Goal: Task Accomplishment & Management: Manage account settings

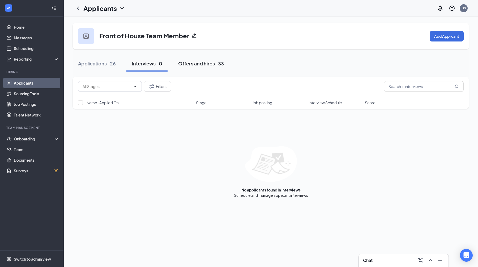
click at [202, 69] on button "Offers and hires · 33" at bounding box center [201, 64] width 56 height 16
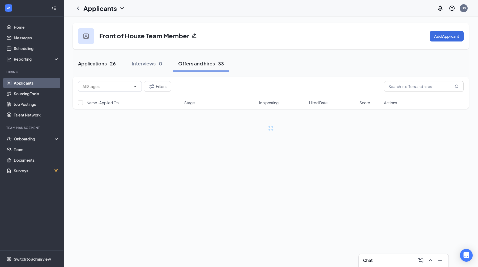
click at [117, 62] on button "Applications · 26" at bounding box center [97, 64] width 48 height 16
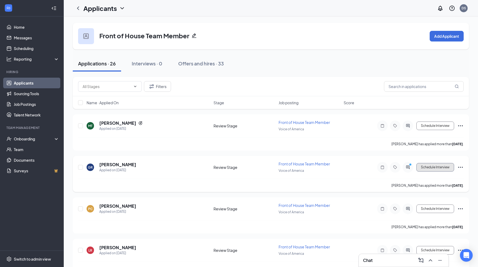
click at [440, 166] on button "Schedule Interview" at bounding box center [436, 167] width 38 height 9
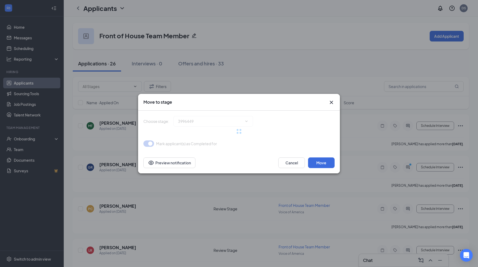
type input "Onsite Interview (next stage)"
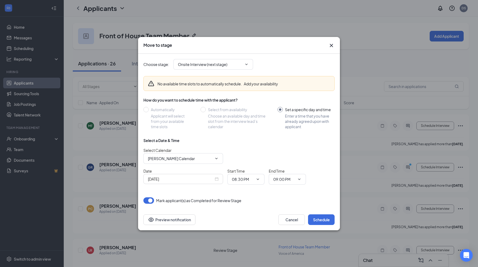
click at [331, 99] on div "How do you want to schedule time with the applicant?" at bounding box center [238, 99] width 191 height 5
click at [330, 45] on icon "Cross" at bounding box center [331, 45] width 6 height 6
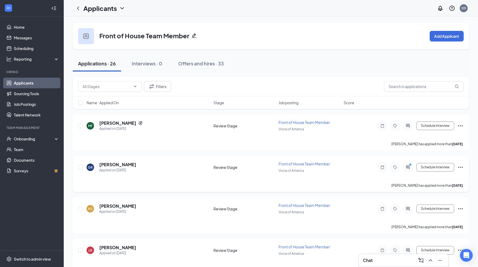
click at [404, 165] on div at bounding box center [408, 167] width 11 height 11
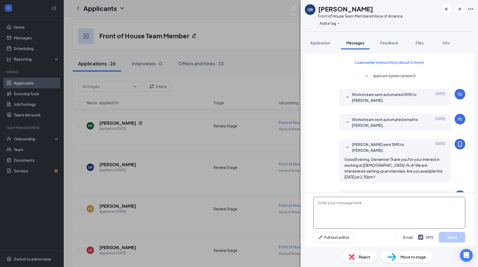
click at [362, 209] on textarea at bounding box center [390, 213] width 152 height 32
click at [412, 209] on textarea "Good evening, Genienne! I am pleased to tell you that we are able to offer $13.…" at bounding box center [390, 213] width 152 height 32
click at [429, 208] on textarea "Good evening, Genienne! I am pleased to tell you that we are able to offer $13/…" at bounding box center [390, 213] width 152 height 32
click at [391, 213] on textarea "Good evening, Genienne! I am pleased to tell you that we are able to offer $13/…" at bounding box center [390, 213] width 152 height 32
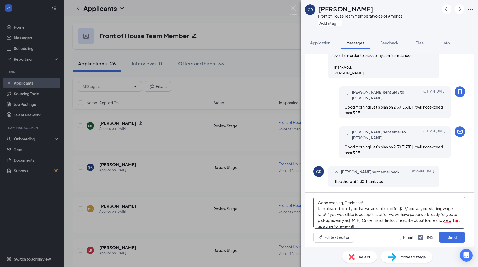
scroll to position [3, 0]
click at [370, 222] on textarea "Good evening, Genienne! I am pleased to tell you that we are able to offer $13/…" at bounding box center [390, 213] width 152 height 32
click at [439, 225] on textarea "Good evening, Genienne! I am pleased to tell you that we are able to offer $13/…" at bounding box center [390, 213] width 152 height 32
click at [391, 223] on textarea "Good evening, Genienne! I am pleased to tell you that we are able to offer $13/…" at bounding box center [390, 213] width 152 height 32
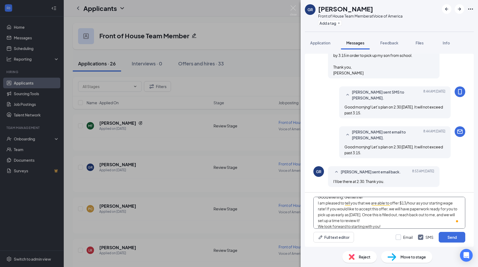
type textarea "Good evening, Genienne! I am pleased to tell you that we are able to offer $13/…"
click at [400, 237] on input "Email" at bounding box center [404, 236] width 17 height 5
checkbox input "true"
click at [446, 235] on button "Send" at bounding box center [452, 237] width 27 height 11
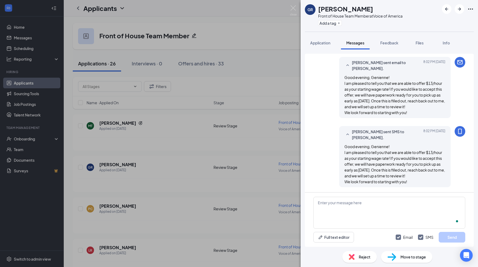
scroll to position [433, 0]
